Goal: Transaction & Acquisition: Download file/media

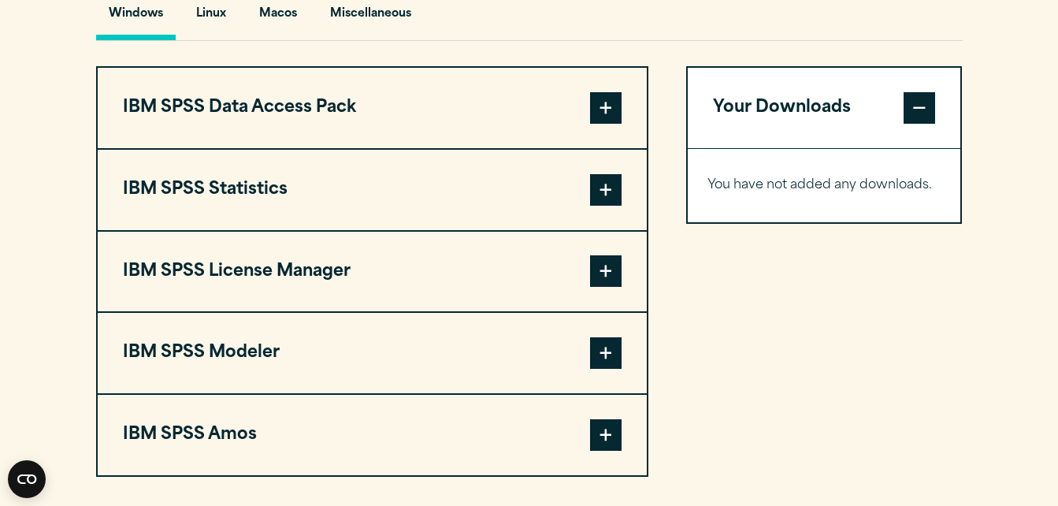
scroll to position [1225, 0]
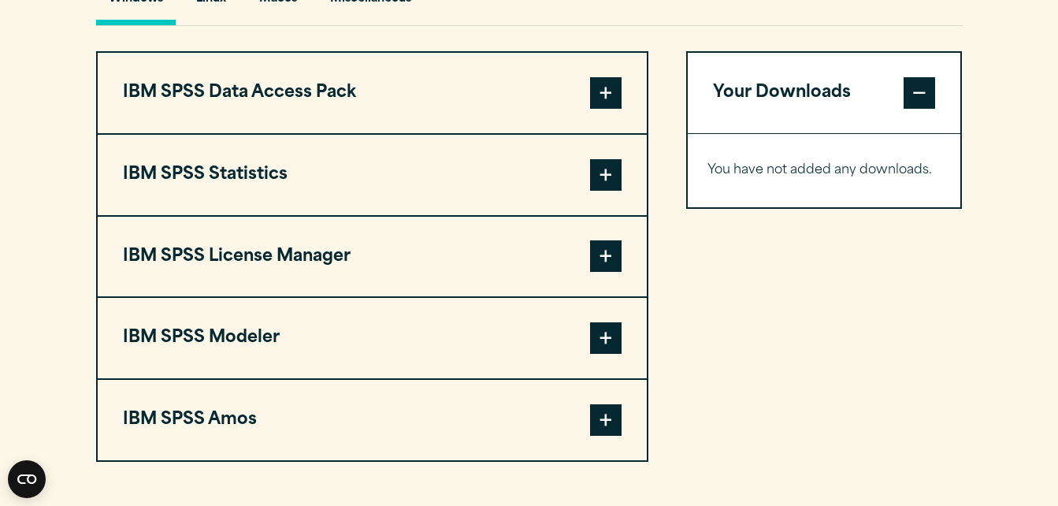
click at [595, 345] on span at bounding box center [606, 338] width 32 height 32
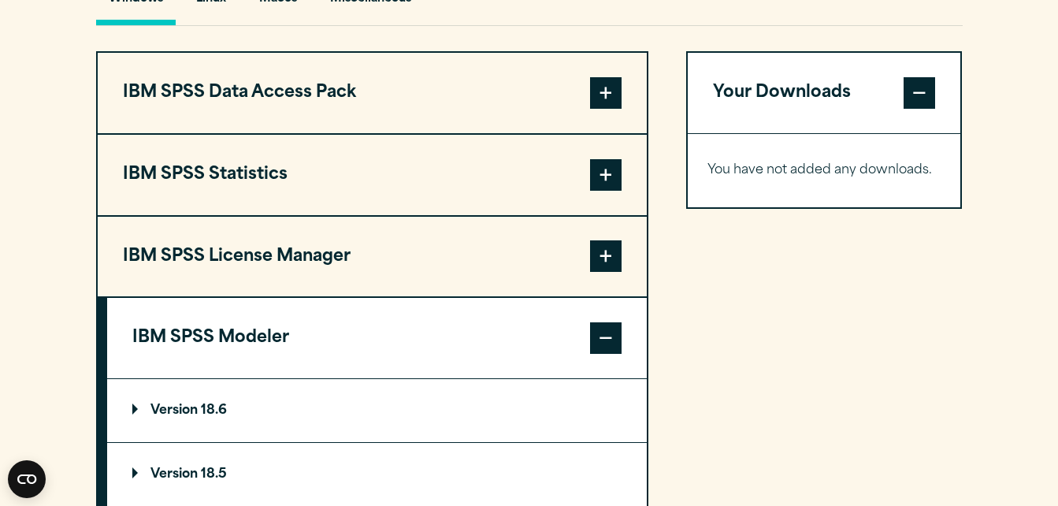
scroll to position [1393, 0]
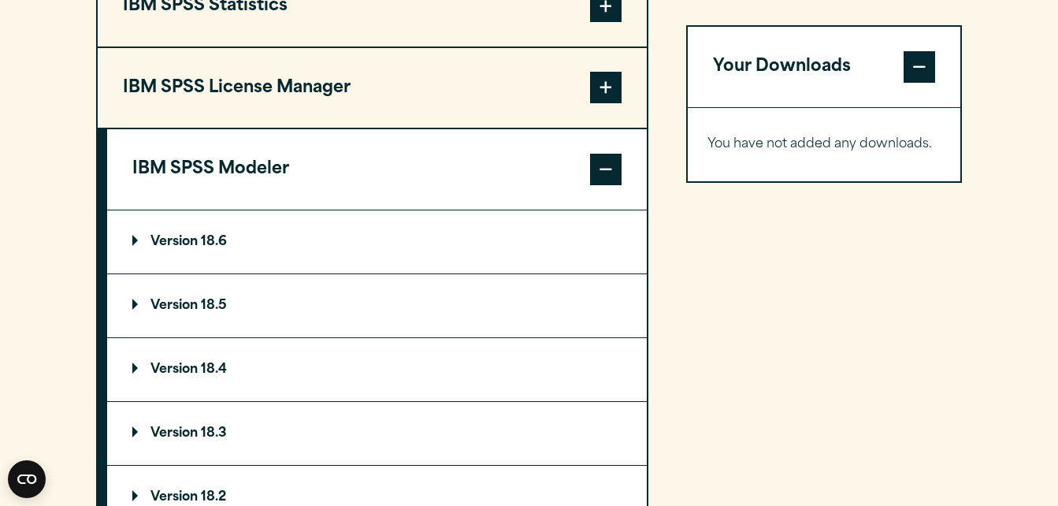
click at [198, 228] on summary "Version 18.6" at bounding box center [376, 241] width 539 height 63
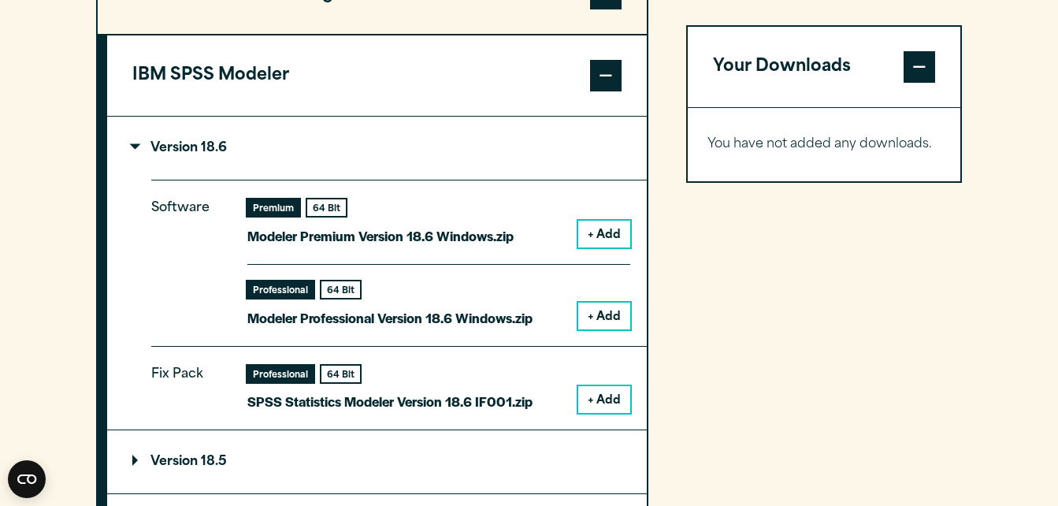
scroll to position [1488, 0]
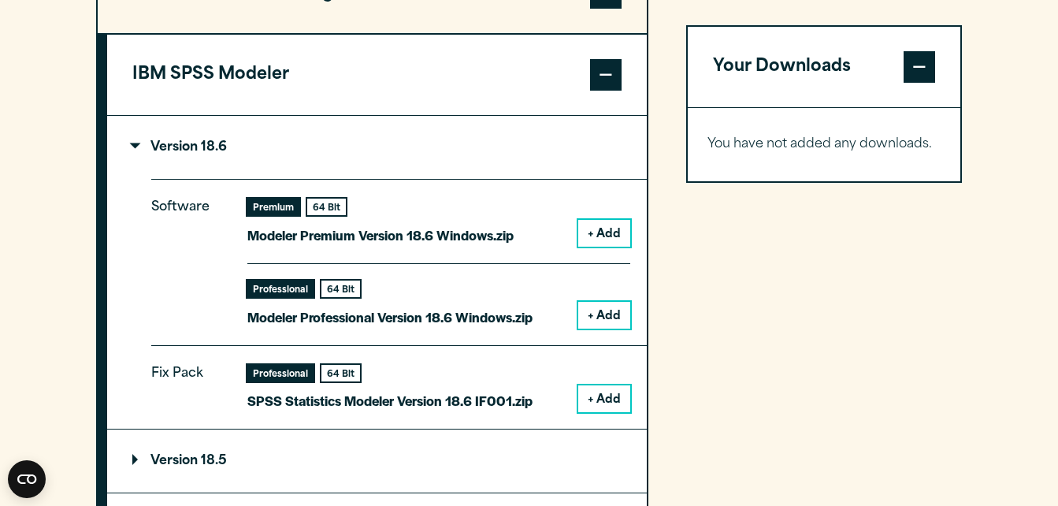
click at [599, 313] on button "+ Add" at bounding box center [604, 315] width 52 height 27
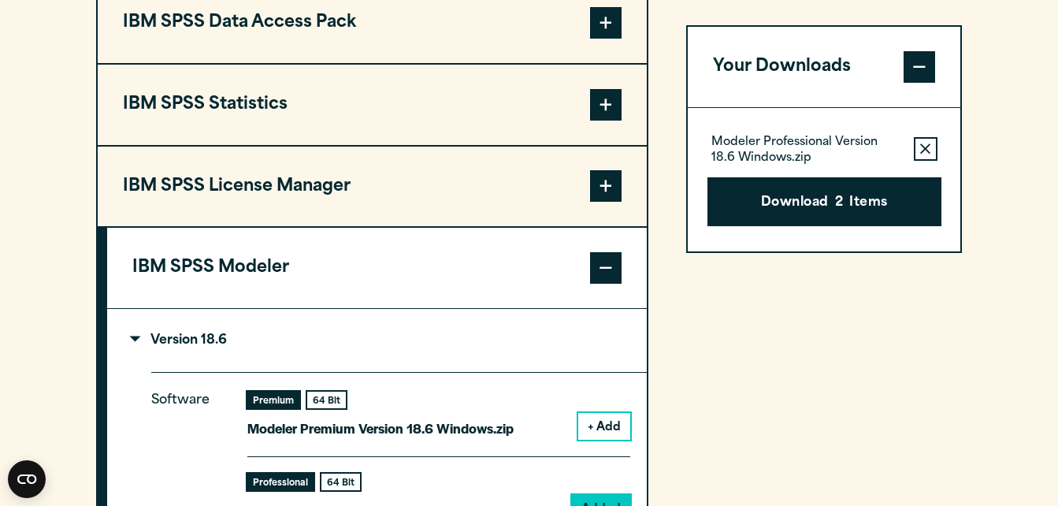
scroll to position [1294, 0]
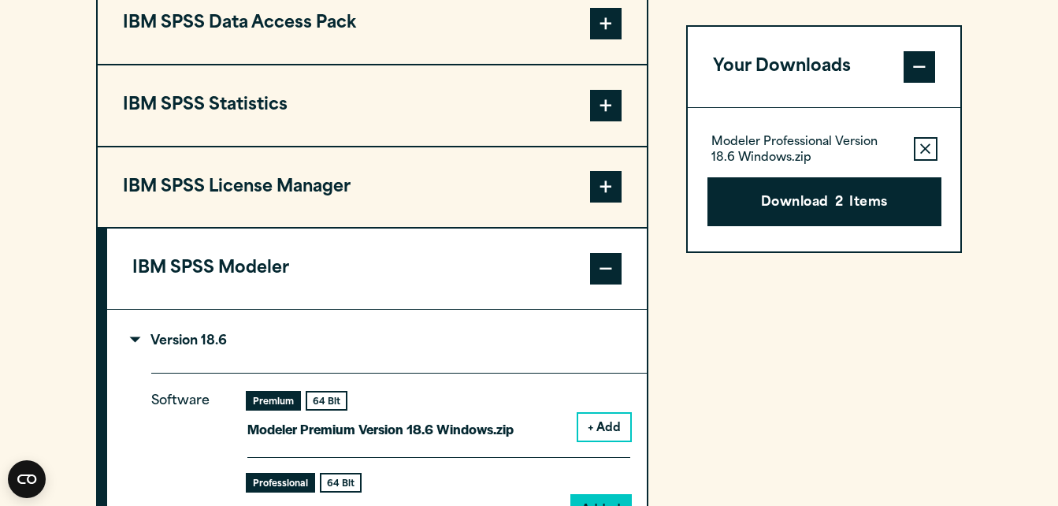
click at [925, 154] on button "Remove this item from your software download list" at bounding box center [926, 149] width 24 height 24
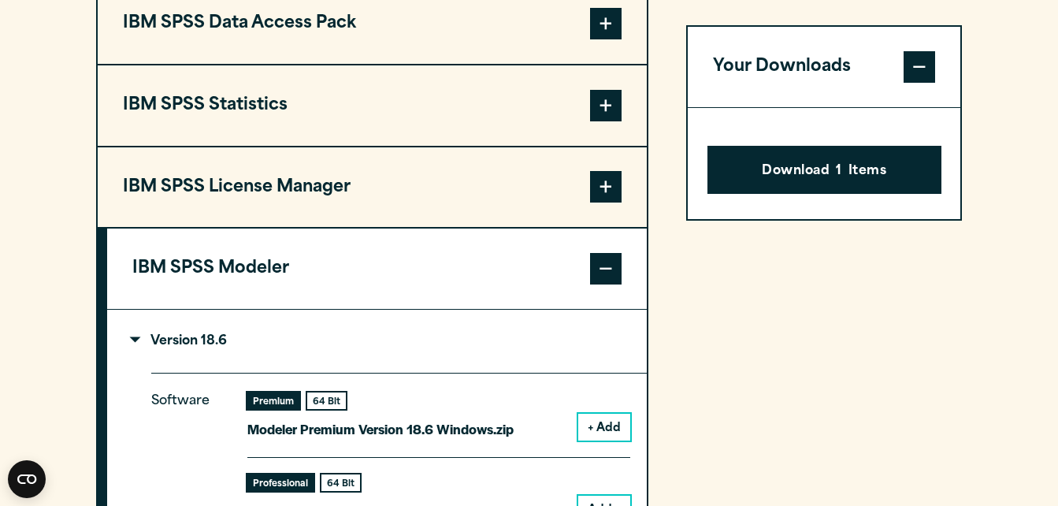
click at [919, 47] on button "Your Downloads" at bounding box center [824, 67] width 273 height 80
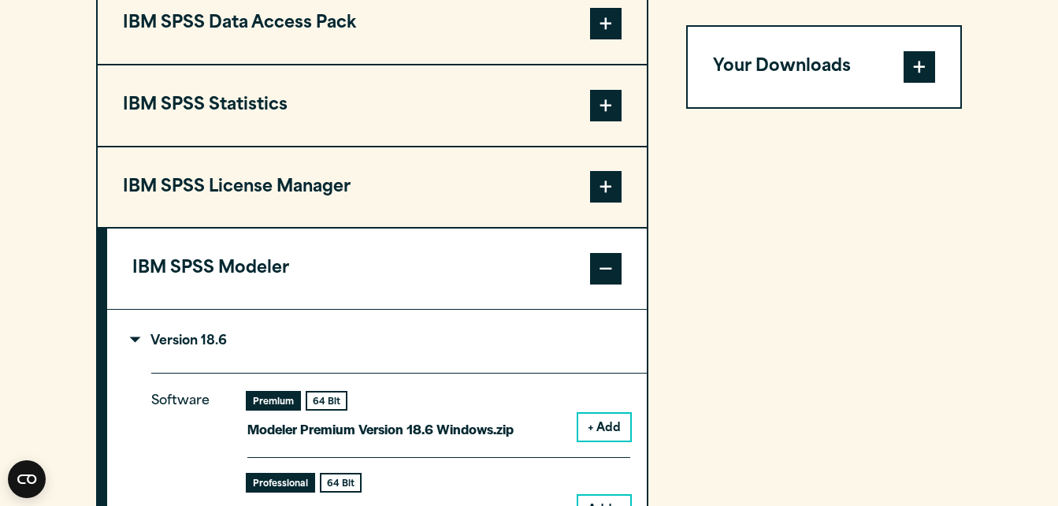
click at [919, 47] on button "Your Downloads" at bounding box center [824, 67] width 273 height 80
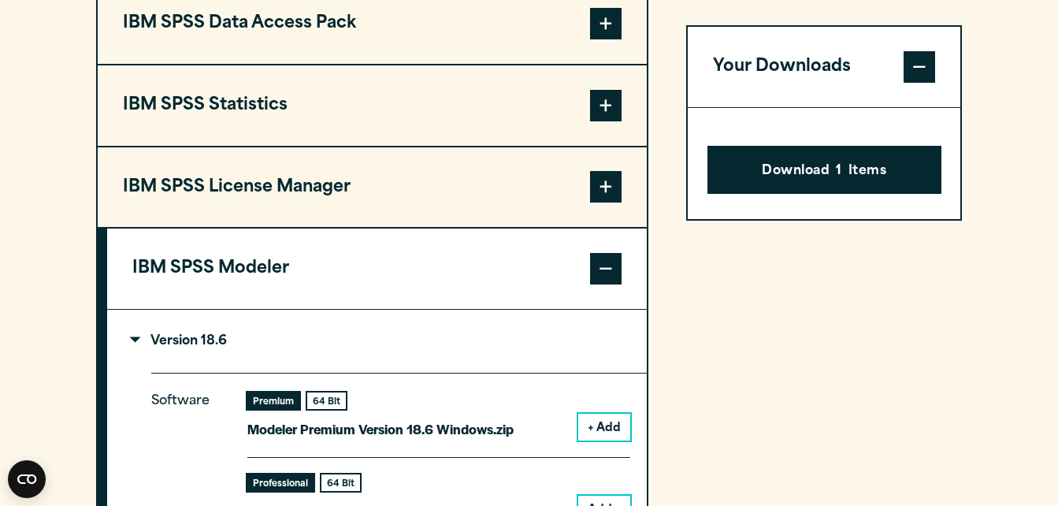
click at [830, 131] on div "Download 1 Items" at bounding box center [824, 164] width 273 height 112
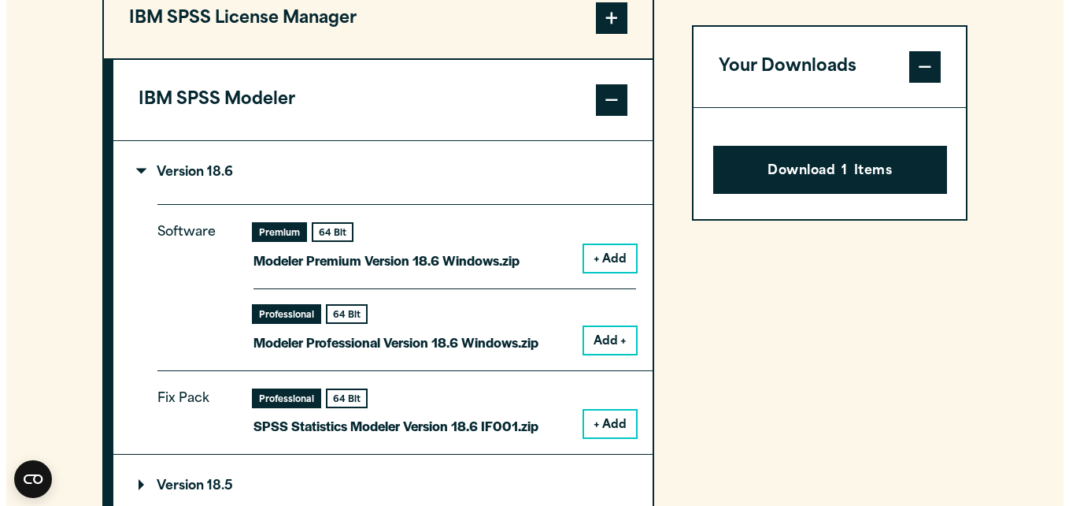
scroll to position [1463, 0]
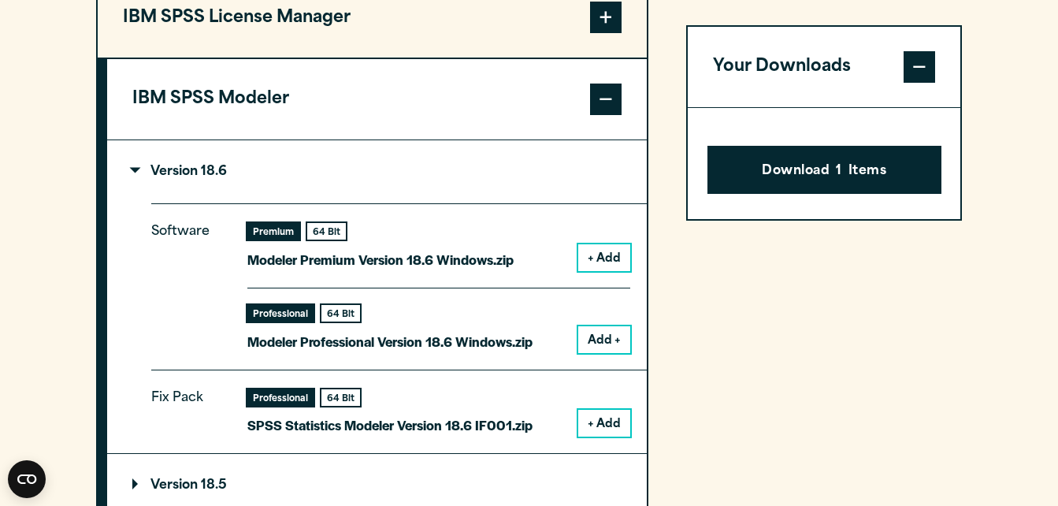
click at [607, 345] on button "Add +" at bounding box center [604, 339] width 52 height 27
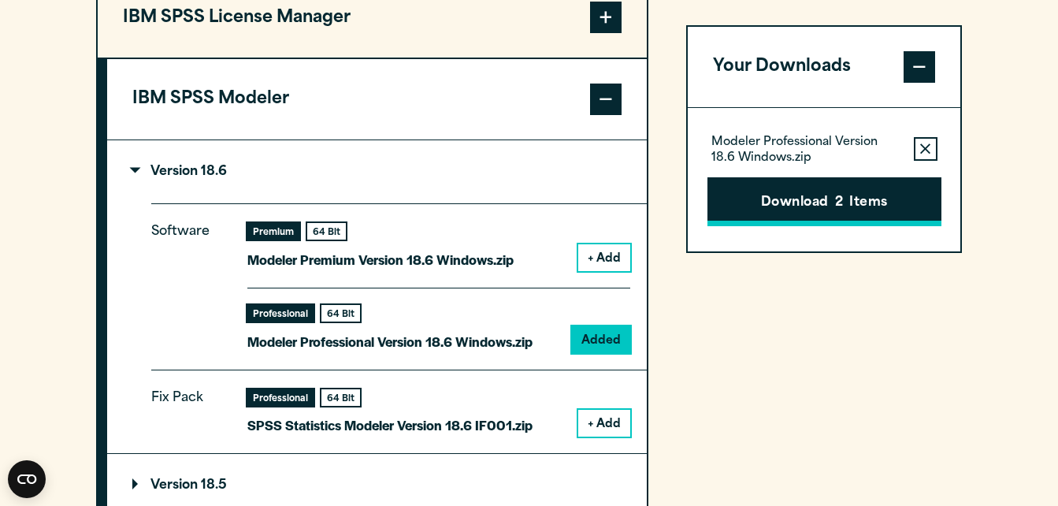
click at [798, 202] on button "Download 2 Items" at bounding box center [824, 201] width 234 height 49
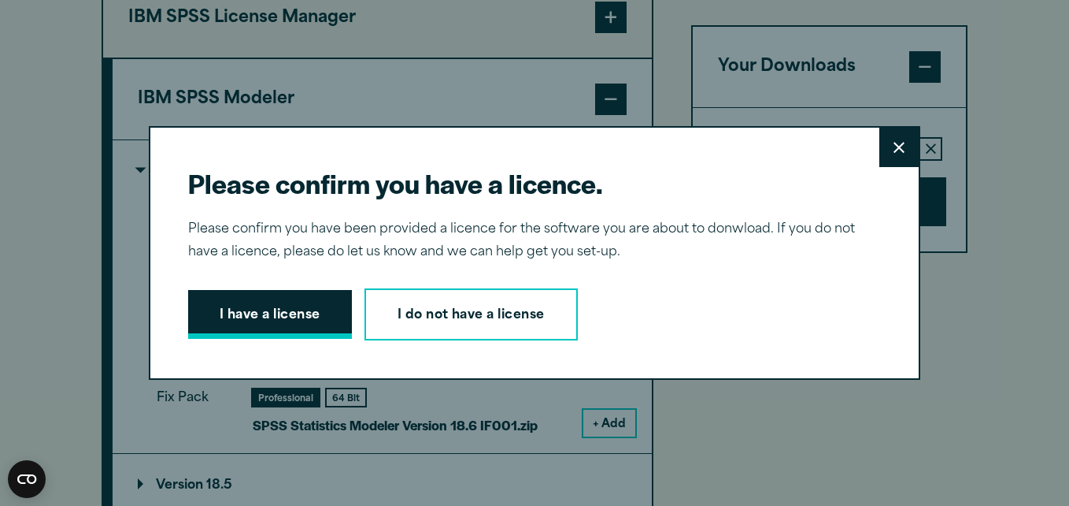
click at [280, 310] on button "I have a license" at bounding box center [270, 314] width 164 height 49
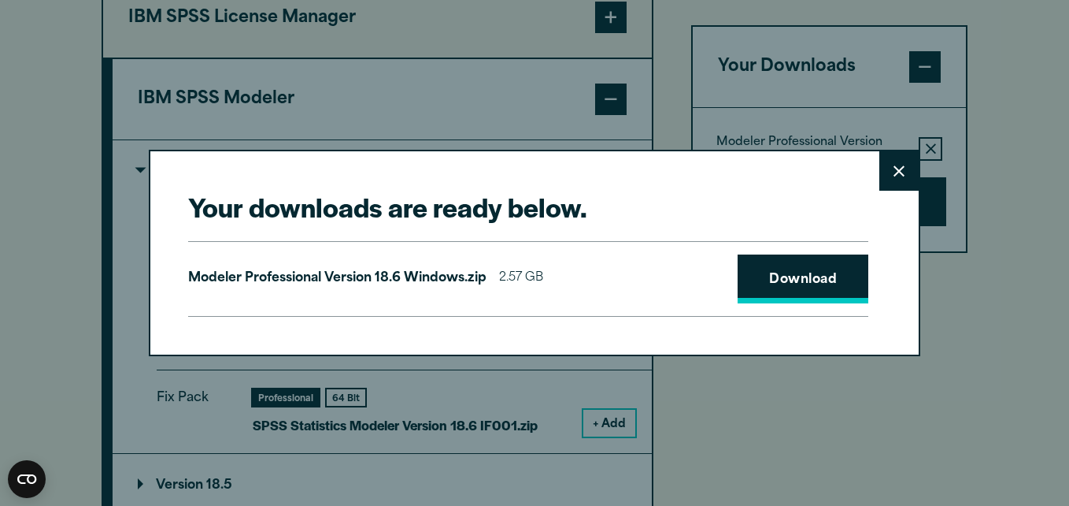
click at [809, 277] on link "Download" at bounding box center [803, 278] width 131 height 49
